Goal: Information Seeking & Learning: Learn about a topic

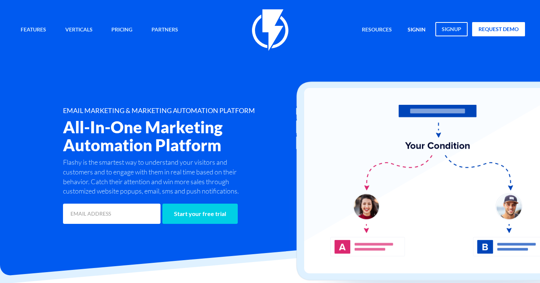
click at [420, 26] on link "signin" at bounding box center [416, 30] width 29 height 16
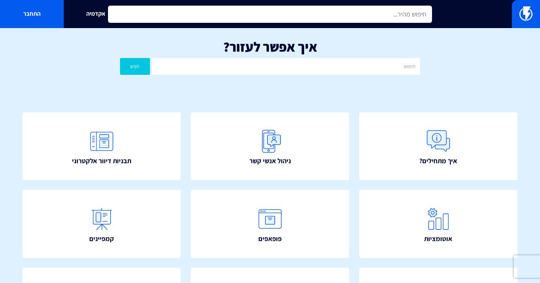
click at [205, 12] on input "text" at bounding box center [270, 14] width 324 height 17
type input "g"
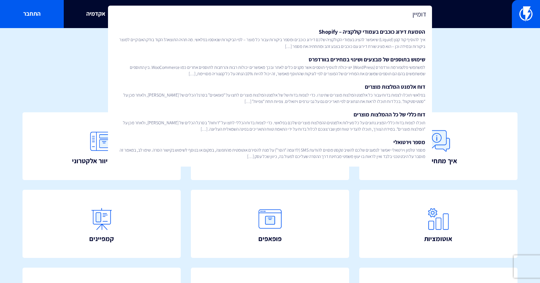
type input "דומיין"
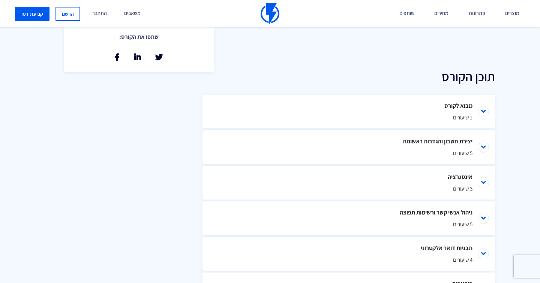
scroll to position [312, 0]
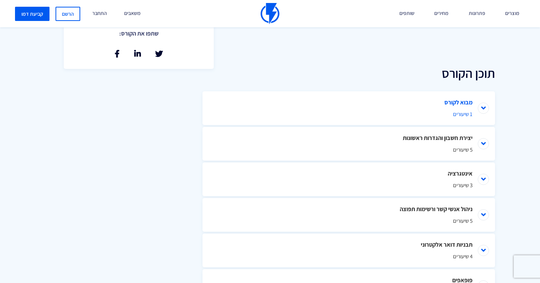
click at [454, 101] on li "מבוא לקורס 1 שיעורים" at bounding box center [348, 108] width 292 height 34
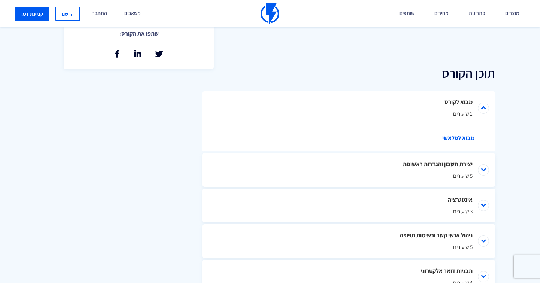
click at [439, 134] on link "מבוא לפלאשי" at bounding box center [352, 138] width 255 height 26
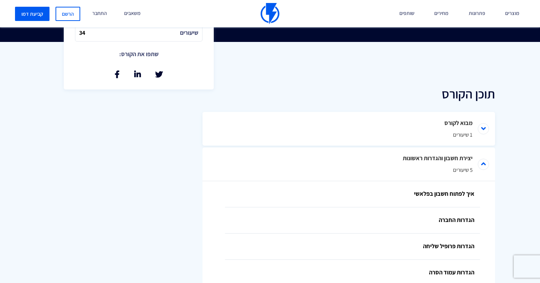
scroll to position [300, 0]
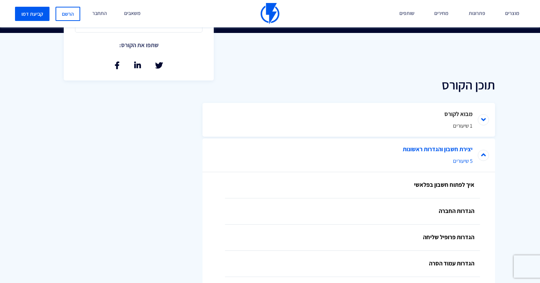
click at [481, 155] on li "יצירת חשבון והגדרות ראשונות 5 שיעורים" at bounding box center [348, 156] width 292 height 34
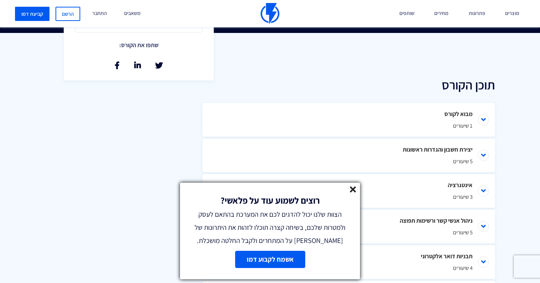
click at [340, 73] on div "תוכן הקורס מבוא לקורס 1 שיעורים מבוא לפלאשי יצירת חשבון והגדרות ראשונות 5 שיעור…" at bounding box center [270, 251] width 540 height 437
click at [350, 189] on icon at bounding box center [353, 190] width 6 height 6
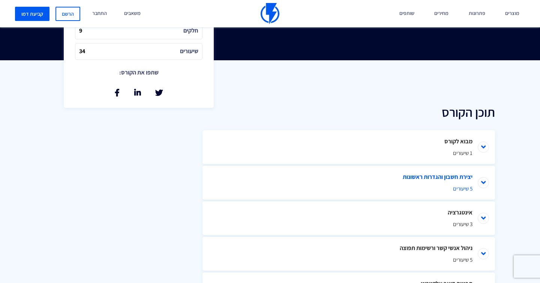
scroll to position [289, 0]
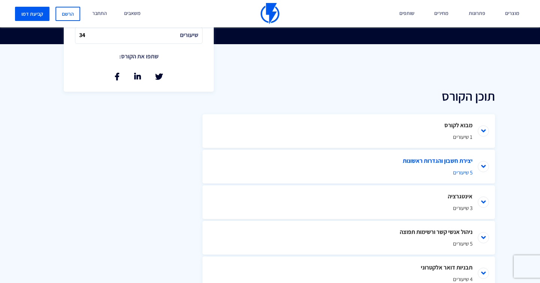
click at [482, 166] on li "יצירת חשבון והגדרות ראשונות 5 שיעורים" at bounding box center [348, 167] width 292 height 34
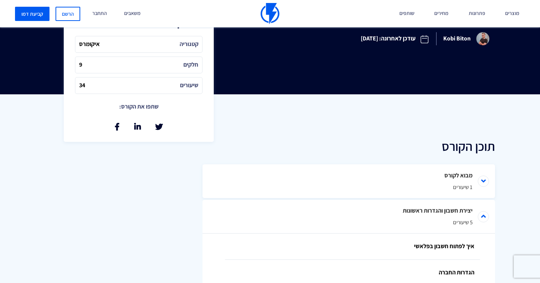
scroll to position [204, 0]
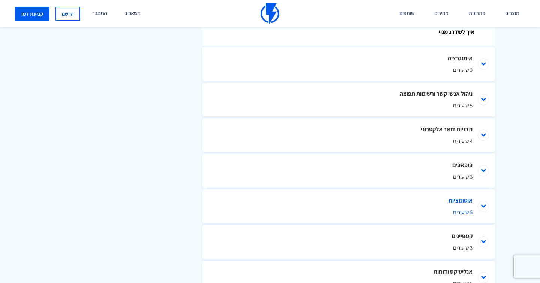
click at [446, 214] on span "5 שיעורים" at bounding box center [348, 212] width 247 height 8
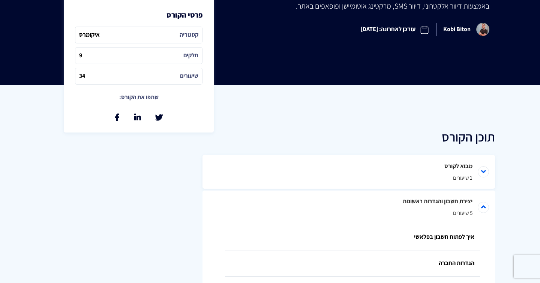
scroll to position [276, 0]
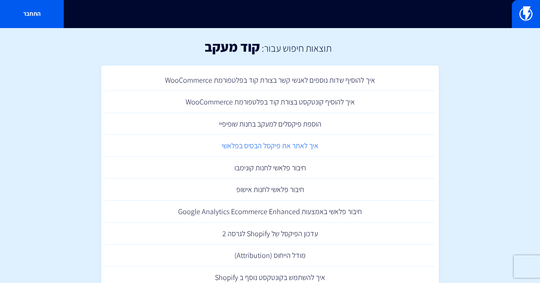
click at [302, 144] on link "איך לאתר את פיקסל הבסיס בפלאשי" at bounding box center [270, 146] width 330 height 22
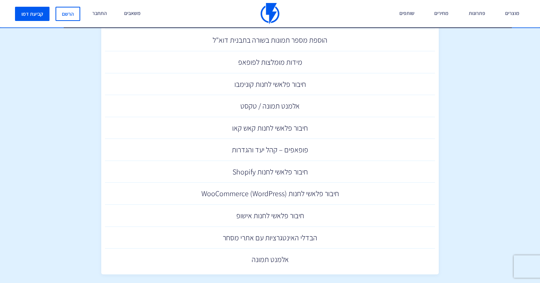
scroll to position [357, 0]
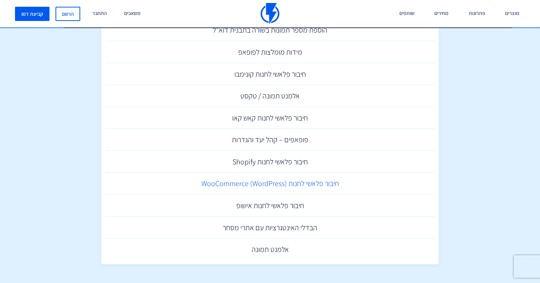
click at [277, 185] on link "חיבור פלאשי לחנות (WooCommerce (WordPress" at bounding box center [270, 184] width 330 height 22
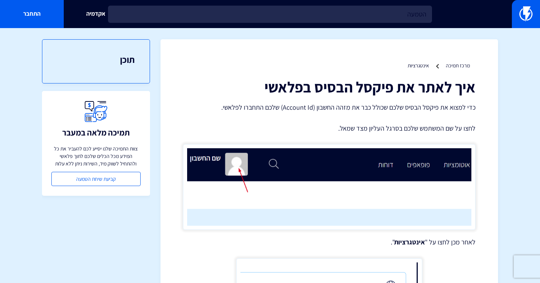
type input "הטמעה"
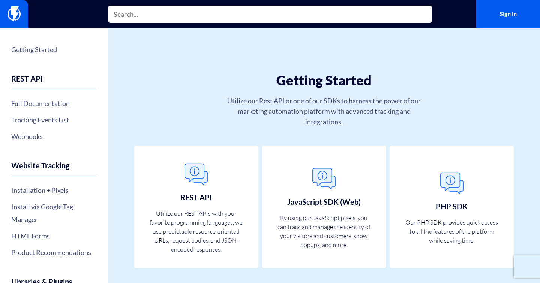
click at [309, 11] on input "text" at bounding box center [270, 14] width 324 height 17
type input "implement"
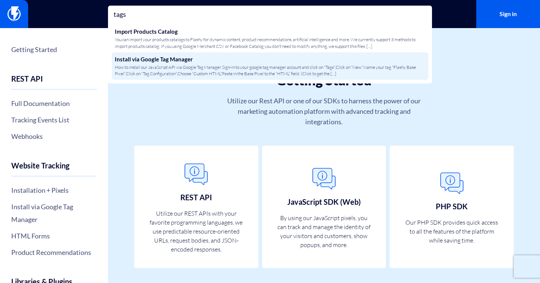
type input "tags"
click at [157, 70] on span "How to install our JavaScript API via Google Tag Manager Sign-in to your google…" at bounding box center [270, 70] width 310 height 13
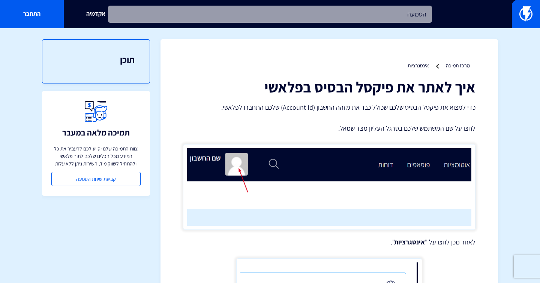
click at [243, 12] on input "הטמעה" at bounding box center [270, 14] width 324 height 17
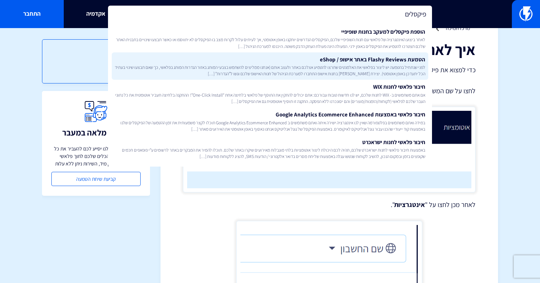
scroll to position [31, 0]
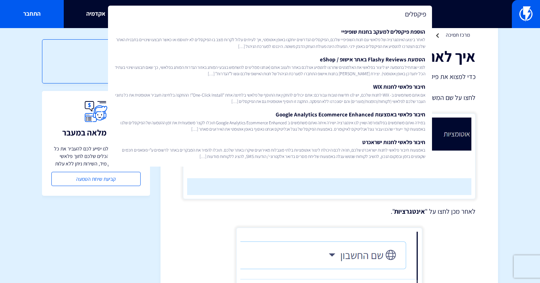
click at [319, 13] on input "פיקסלים" at bounding box center [270, 14] width 324 height 17
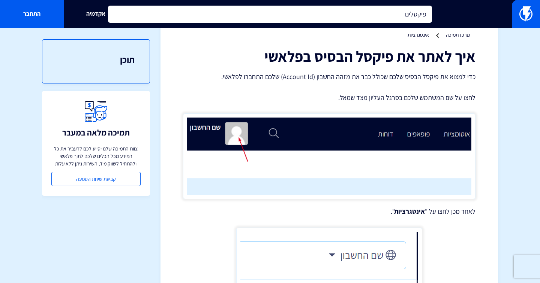
click at [319, 13] on input "פיקסלים" at bounding box center [270, 14] width 324 height 17
type input "קטלוג"
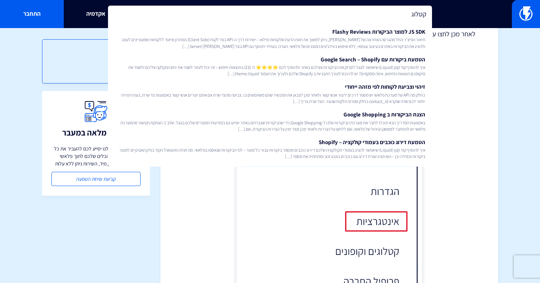
scroll to position [0, 0]
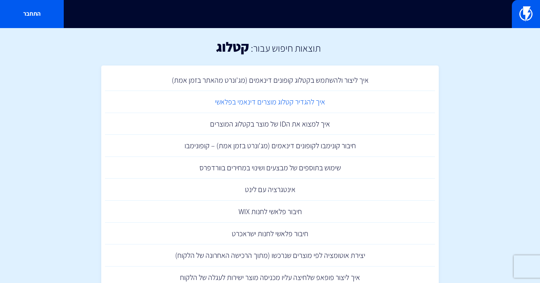
click at [300, 100] on link "איך להגדיר קטלוג מוצרים דינאמי בפלאשי" at bounding box center [270, 102] width 330 height 22
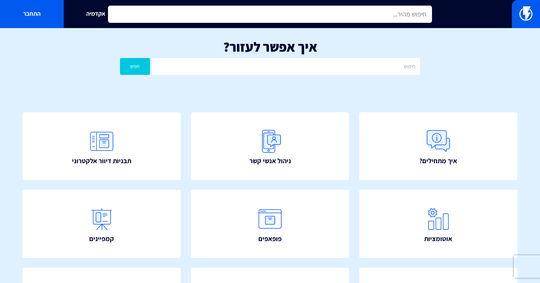
click at [259, 22] on input "text" at bounding box center [270, 14] width 324 height 17
type input "c"
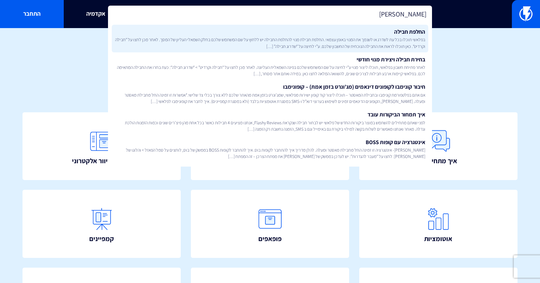
type input "חבי"
click at [295, 37] on span "בפלאשי תוכלו בכל עת לשדרג או לשנמך את המנוי באופן עצמאי. החלפת חבילת מנוי להחלפ…" at bounding box center [270, 42] width 310 height 13
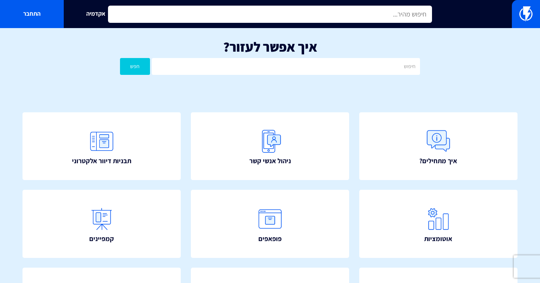
click at [243, 16] on input "text" at bounding box center [270, 14] width 324 height 17
type input "c"
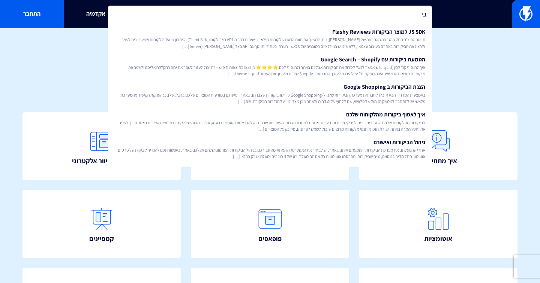
type input "ב"
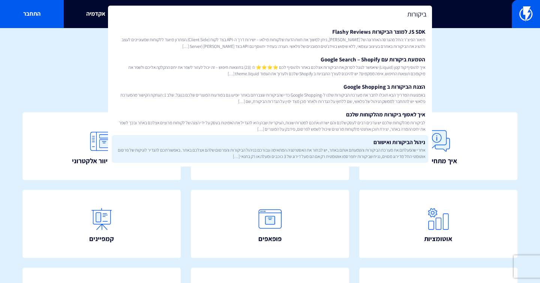
type input "ביקורות"
click at [339, 136] on link "ניהול הביקורות ואישורם אחרי שהפעלתם את מערכת הביקורות והטמעתם אותם באתר, יש לבח…" at bounding box center [270, 149] width 316 height 28
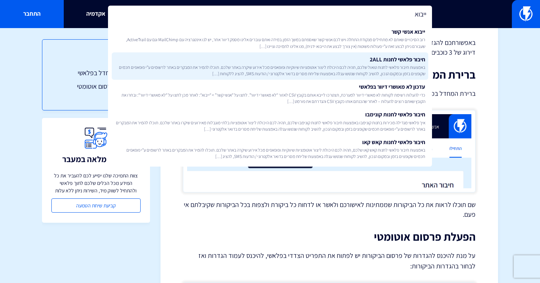
scroll to position [100, 0]
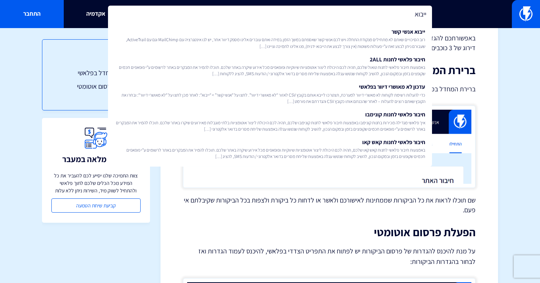
click at [330, 17] on input "ייבוא" at bounding box center [270, 14] width 324 height 17
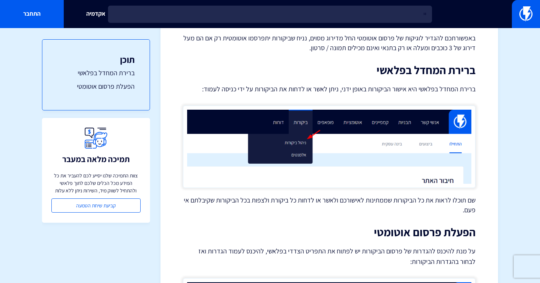
type input "י"
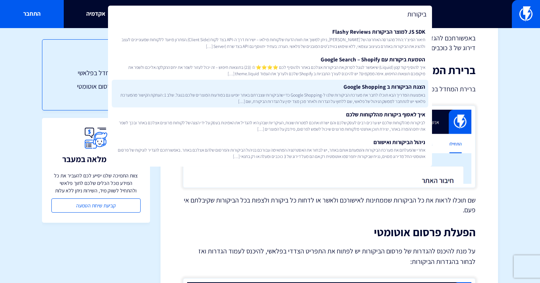
type input "ביקורות"
click at [335, 95] on span "באמצעות המדריך הבא תוכלו לחבר את מערכת הביקורות שלנו ל-Google Shopping כדי שהבי…" at bounding box center [270, 98] width 310 height 13
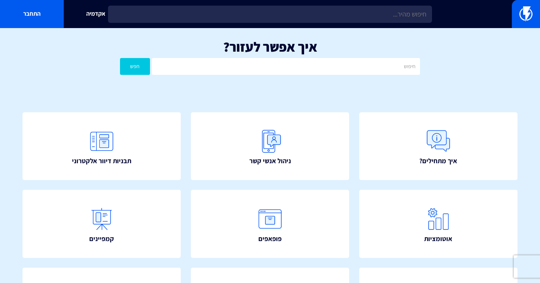
type input "א"
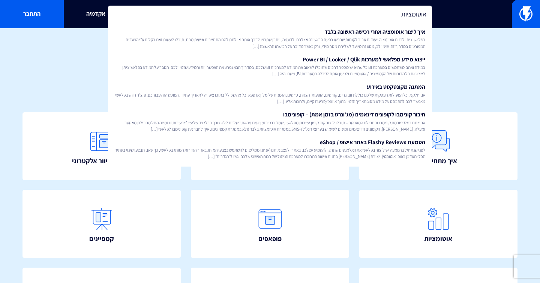
type input "אוטומציות"
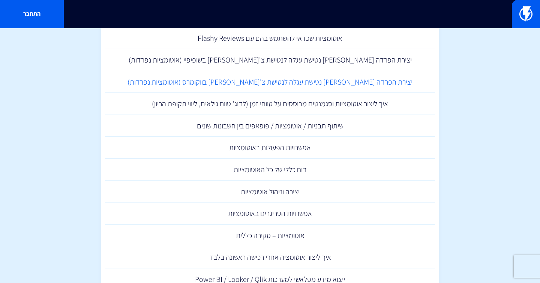
scroll to position [46, 0]
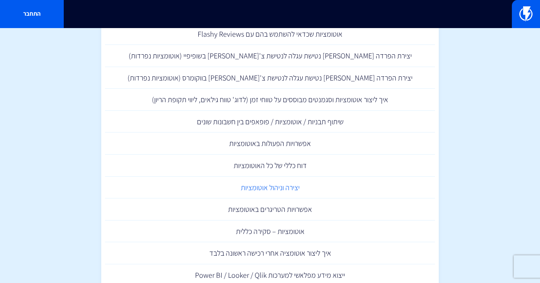
click at [247, 189] on link "יצירה וניהול אוטומציות" at bounding box center [270, 188] width 330 height 22
